Goal: Information Seeking & Learning: Understand process/instructions

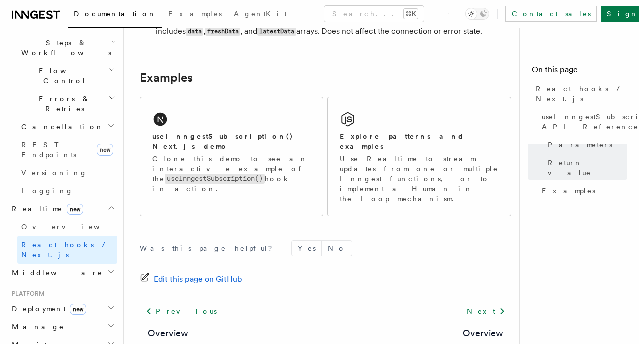
scroll to position [1065, 0]
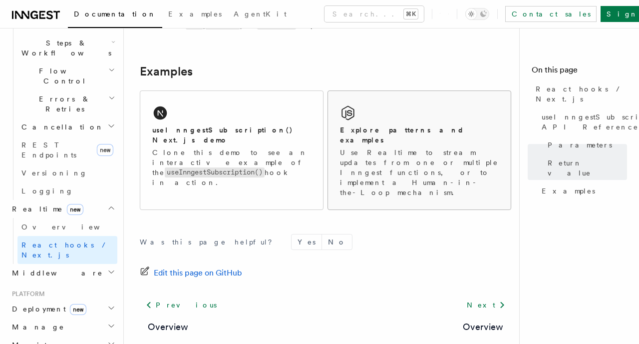
click at [474, 119] on div "Explore patterns and examples Use Realtime to stream updates from one or multip…" at bounding box center [419, 150] width 183 height 118
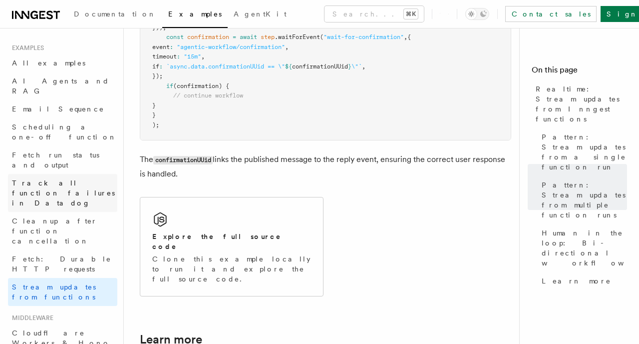
scroll to position [2323, 0]
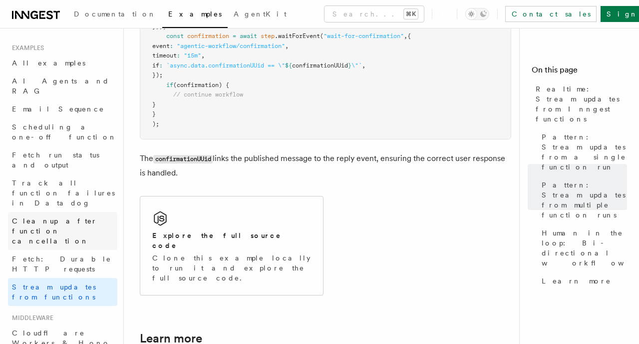
click at [36, 217] on span "Cleanup after function cancellation" at bounding box center [54, 231] width 85 height 28
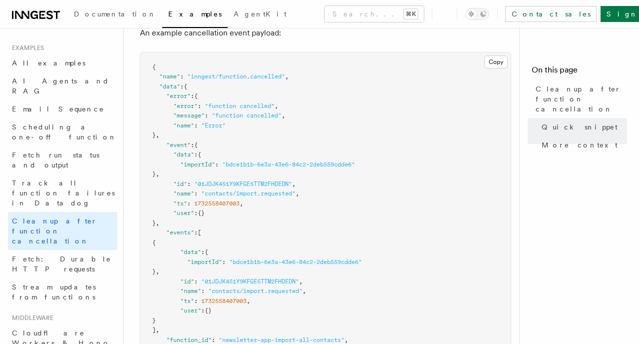
scroll to position [363, 0]
